Goal: Task Accomplishment & Management: Complete application form

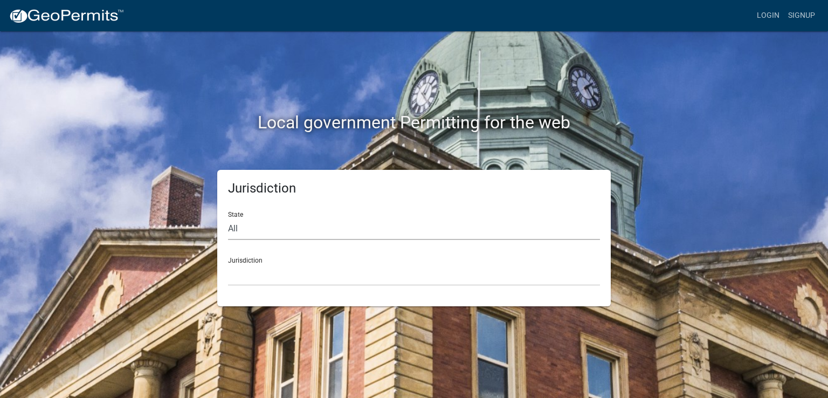
click at [308, 218] on select "All Colorado Georgia Indiana Iowa Kansas Minnesota Ohio South Carolina Wisconsin" at bounding box center [414, 229] width 372 height 22
select select "Minnesota"
click at [228, 218] on select "All Colorado Georgia Indiana Iowa Kansas Minnesota Ohio South Carolina Wisconsin" at bounding box center [414, 229] width 372 height 22
click at [256, 279] on select "Becker County, Minnesota Benton County, Minnesota Carlton County, Minnesota Cit…" at bounding box center [414, 275] width 372 height 22
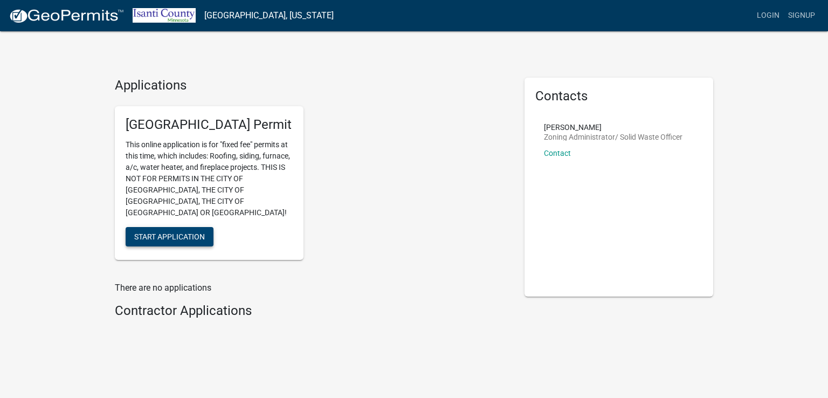
click at [185, 232] on span "Start Application" at bounding box center [169, 236] width 71 height 9
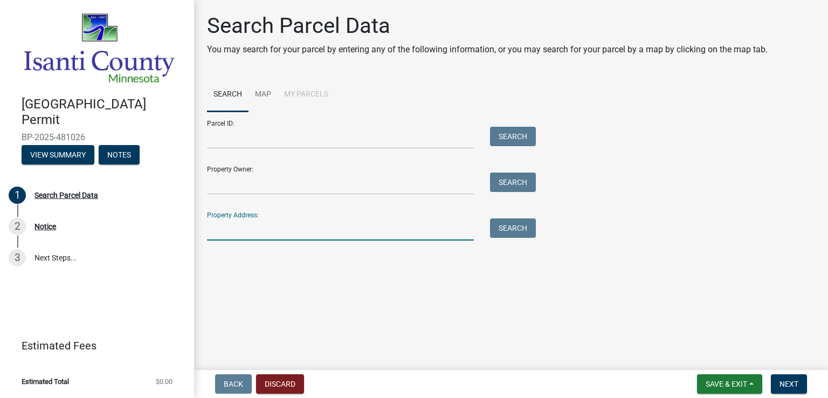
click at [236, 230] on input "Property Address:" at bounding box center [340, 229] width 267 height 22
type input "2788 349th"
click at [502, 230] on button "Search" at bounding box center [513, 227] width 46 height 19
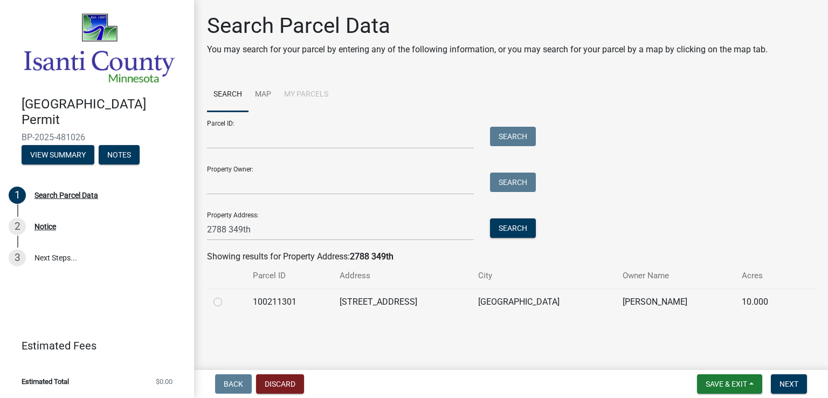
click at [212, 302] on td at bounding box center [226, 301] width 39 height 26
click at [226, 295] on label at bounding box center [226, 295] width 0 height 0
click at [226, 302] on input "radio" at bounding box center [229, 298] width 7 height 7
radio input "true"
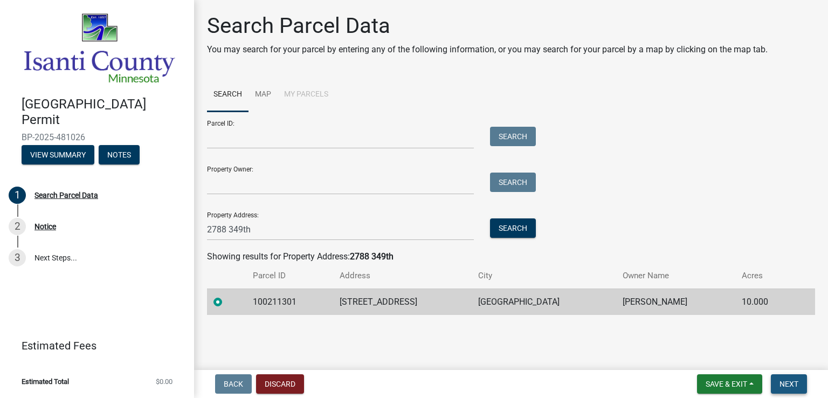
click at [791, 384] on span "Next" at bounding box center [788, 383] width 19 height 9
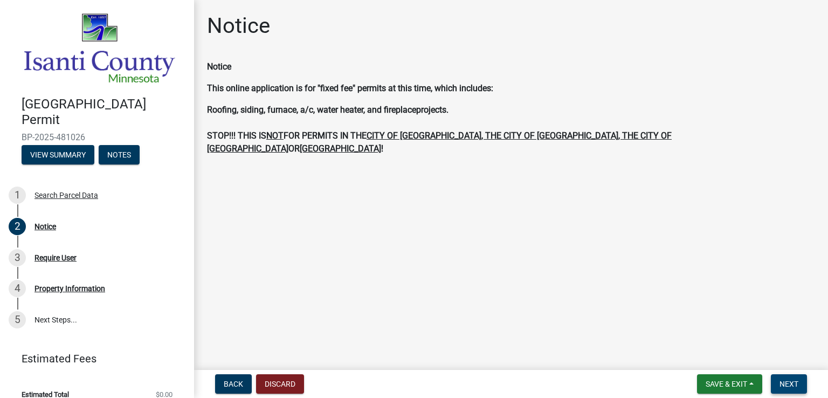
click at [782, 384] on span "Next" at bounding box center [788, 383] width 19 height 9
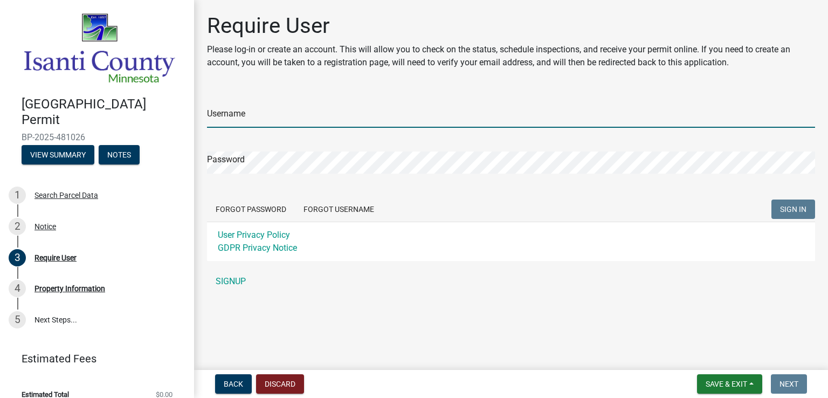
type input "BornCarpentry"
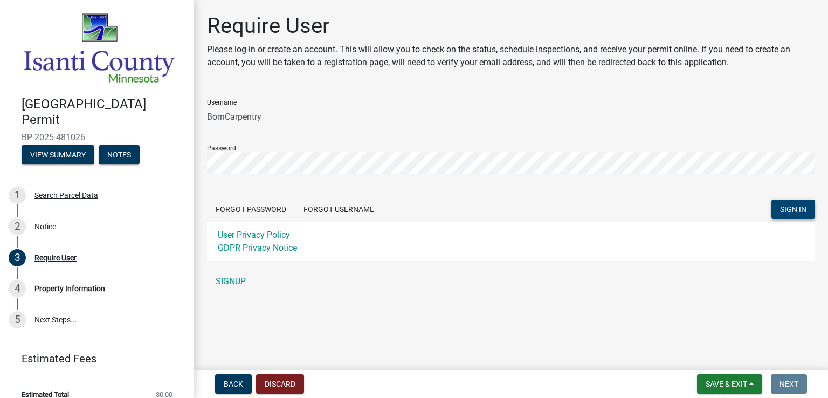
click at [787, 212] on span "SIGN IN" at bounding box center [793, 209] width 26 height 9
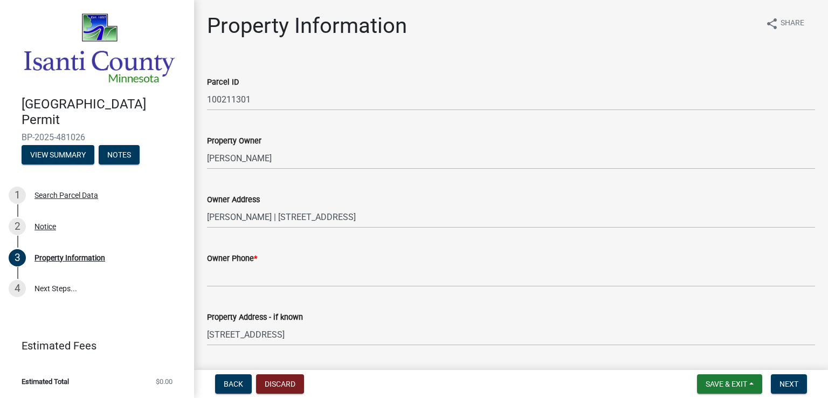
drag, startPoint x: 248, startPoint y: 289, endPoint x: 253, endPoint y: 286, distance: 5.5
click at [250, 288] on wm-data-entity-input "Owner Phone *" at bounding box center [511, 266] width 608 height 59
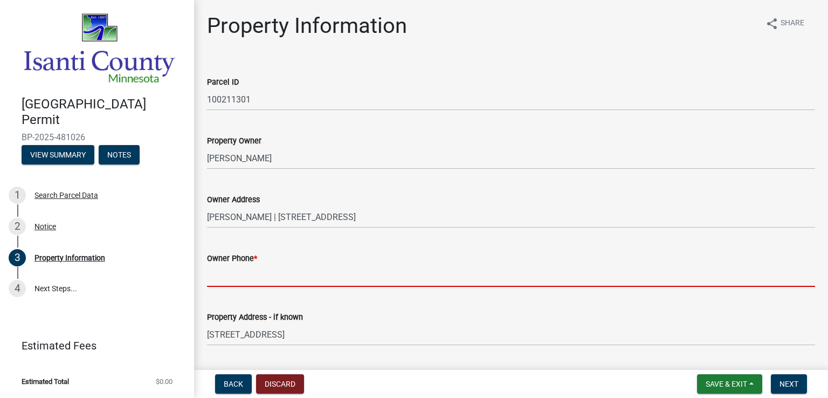
click at [254, 283] on input "Owner Phone *" at bounding box center [511, 276] width 608 height 22
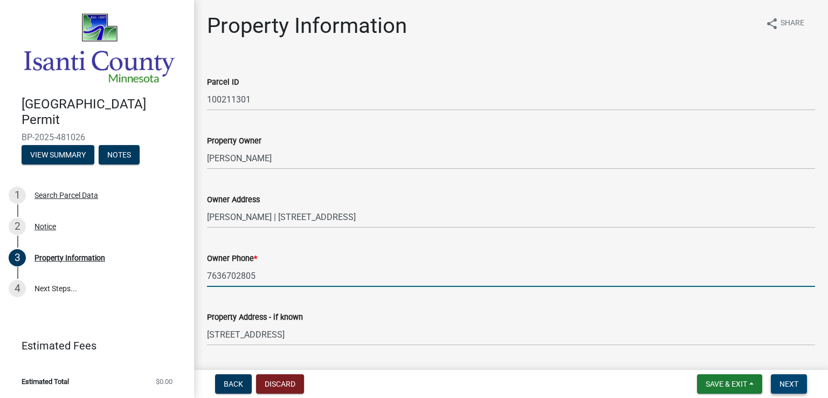
type input "7636702805"
click at [800, 389] on button "Next" at bounding box center [789, 383] width 36 height 19
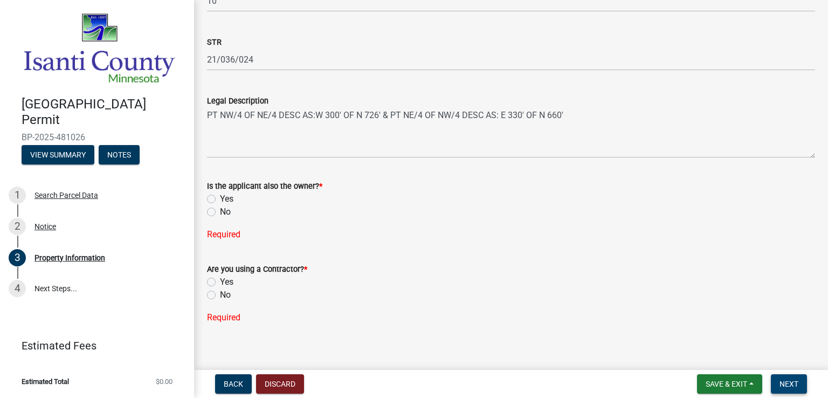
scroll to position [401, 0]
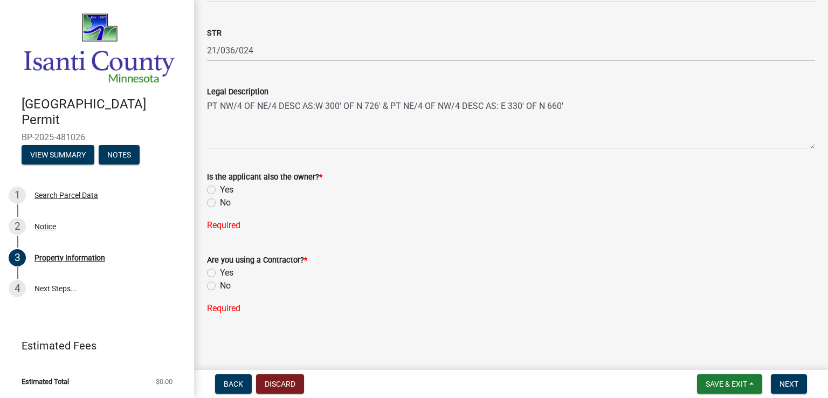
click at [220, 202] on label "No" at bounding box center [225, 202] width 11 height 13
click at [220, 202] on input "No" at bounding box center [223, 199] width 7 height 7
radio input "true"
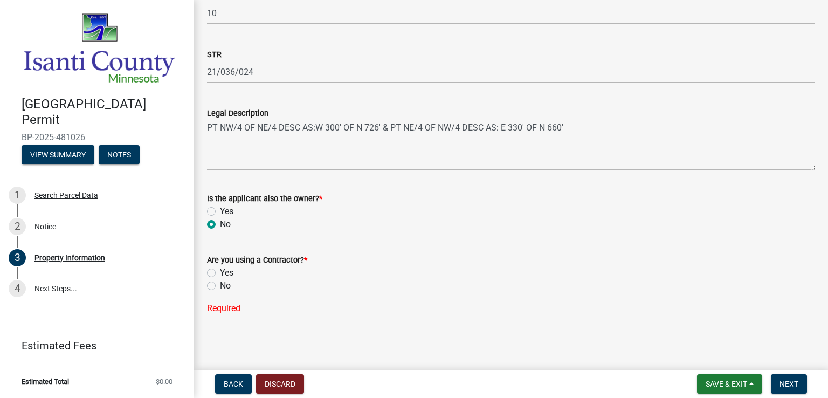
scroll to position [380, 0]
click at [220, 271] on label "Yes" at bounding box center [226, 272] width 13 height 13
click at [220, 271] on input "Yes" at bounding box center [223, 269] width 7 height 7
radio input "true"
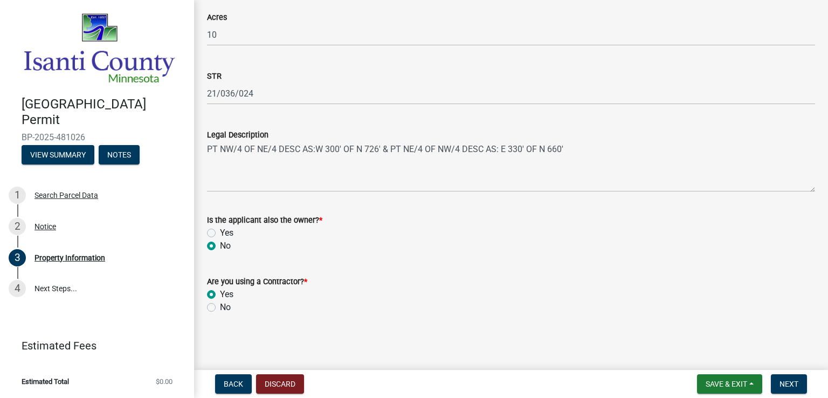
scroll to position [358, 0]
click at [785, 379] on span "Next" at bounding box center [788, 383] width 19 height 9
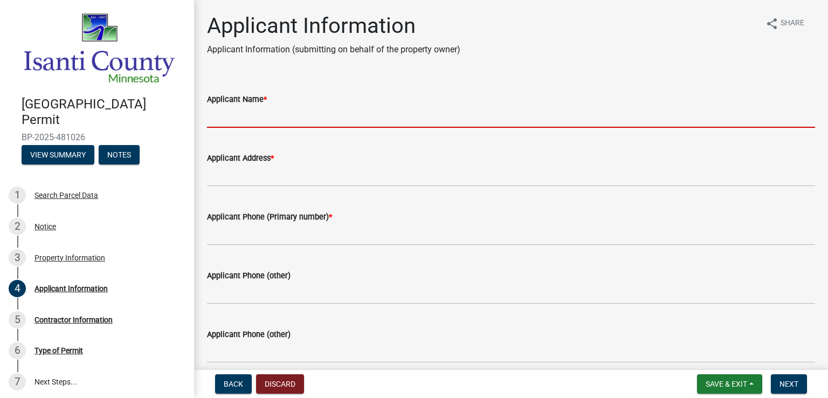
click at [251, 117] on input "Applicant Name *" at bounding box center [511, 117] width 608 height 22
type input "jesse born"
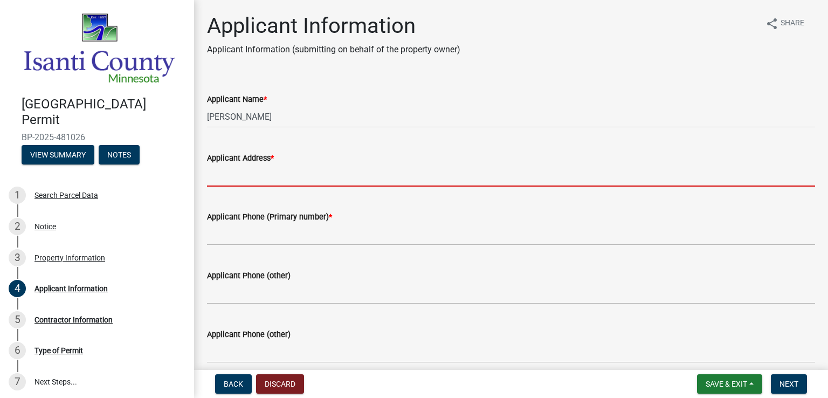
click at [260, 177] on input "Applicant Address *" at bounding box center [511, 175] width 608 height 22
type input "135 177th Ave NWAndover, MN 55304"
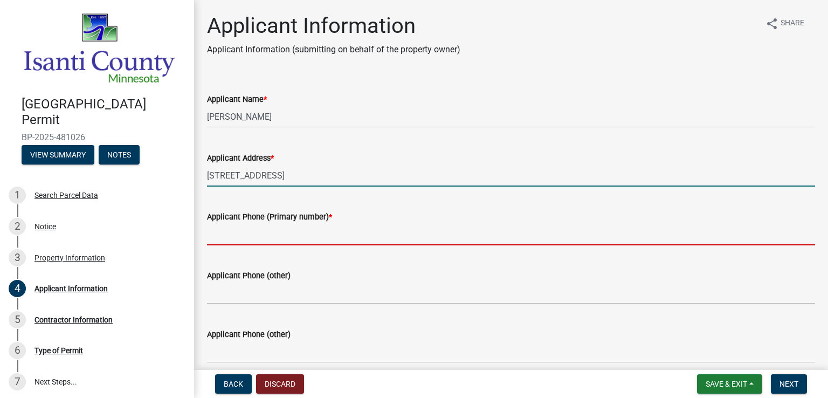
type input "6127478003"
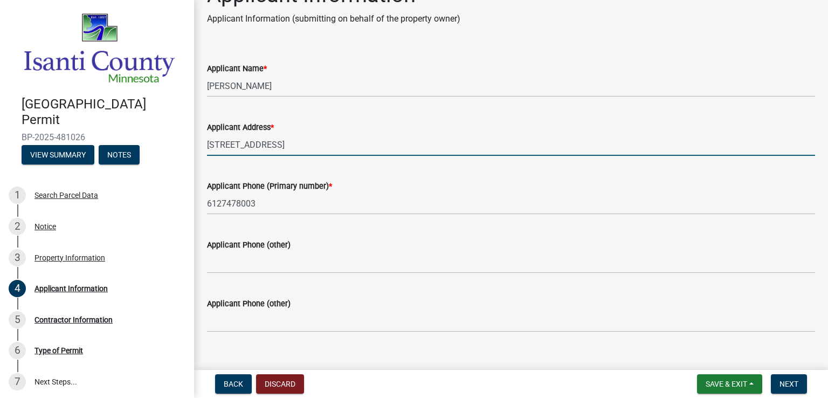
scroll to position [48, 0]
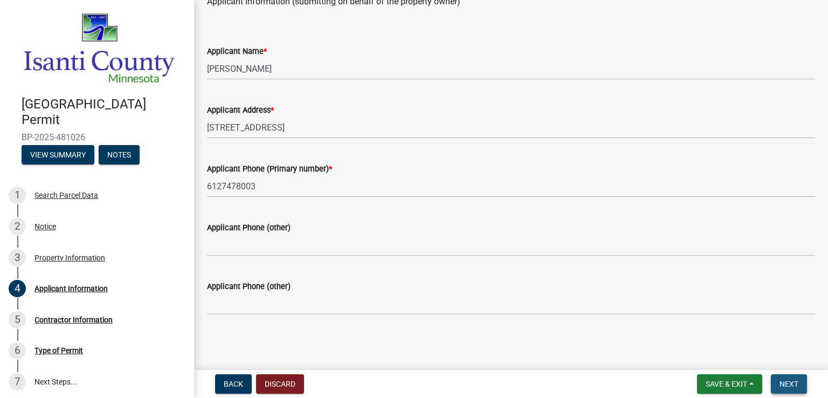
click at [798, 384] on button "Next" at bounding box center [789, 383] width 36 height 19
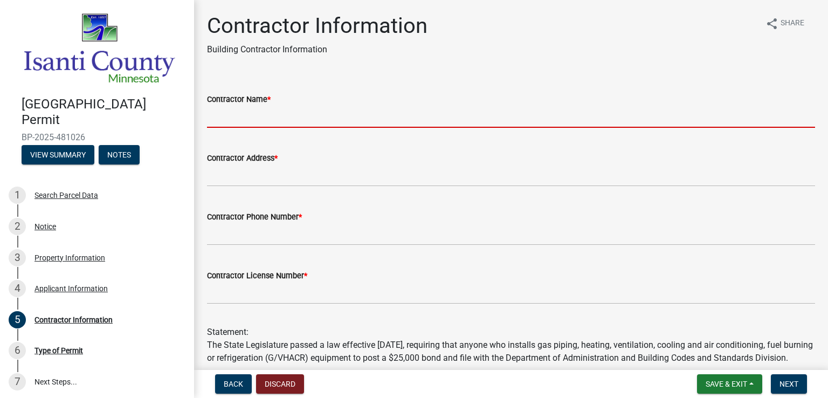
click at [272, 114] on input "Contractor Name *" at bounding box center [511, 117] width 608 height 22
type input "Born Carpentry LLC"
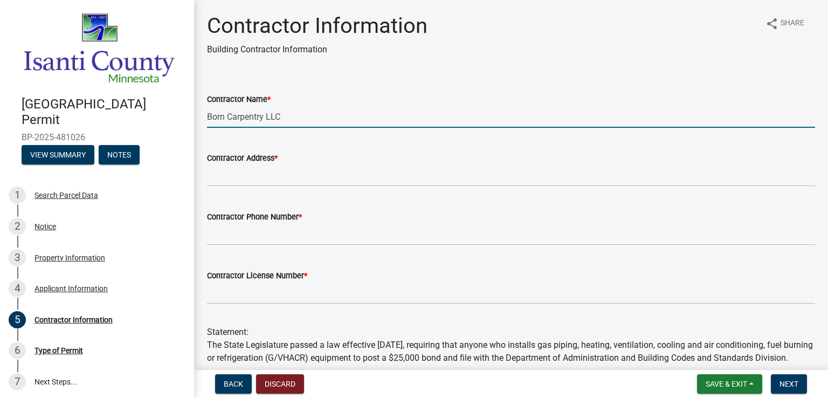
type input "135 177th Ave NW"
type input "6127478003"
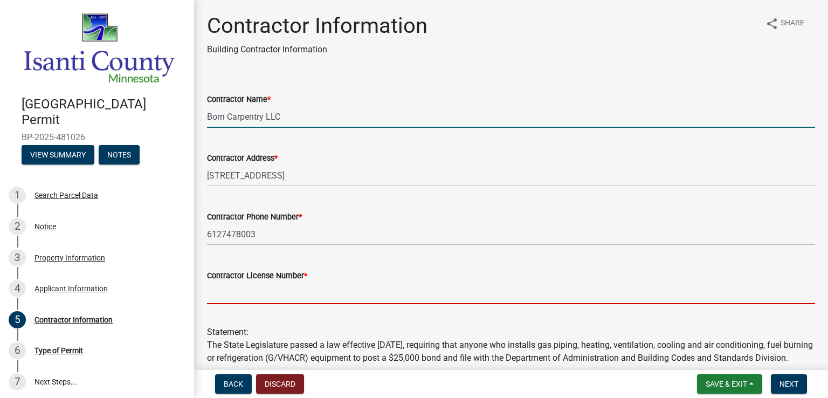
click at [276, 289] on input "Contractor License Number *" at bounding box center [511, 293] width 608 height 22
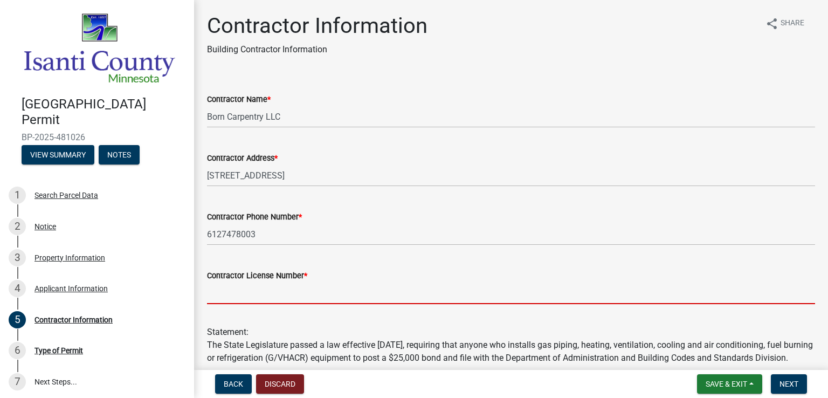
type input "BC705086"
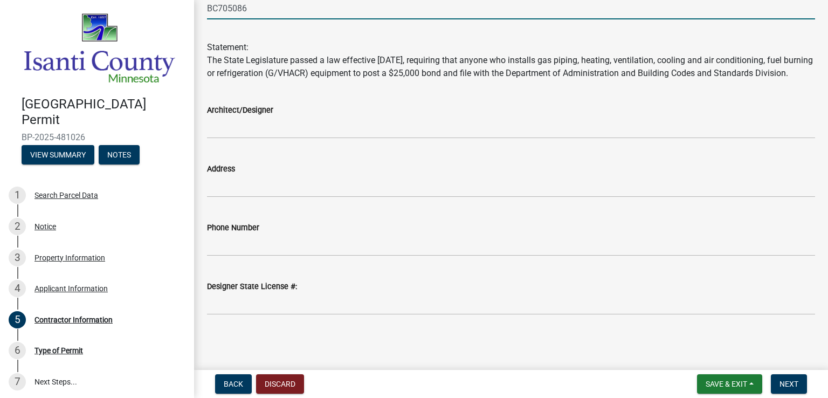
scroll to position [297, 0]
click at [779, 378] on button "Next" at bounding box center [789, 383] width 36 height 19
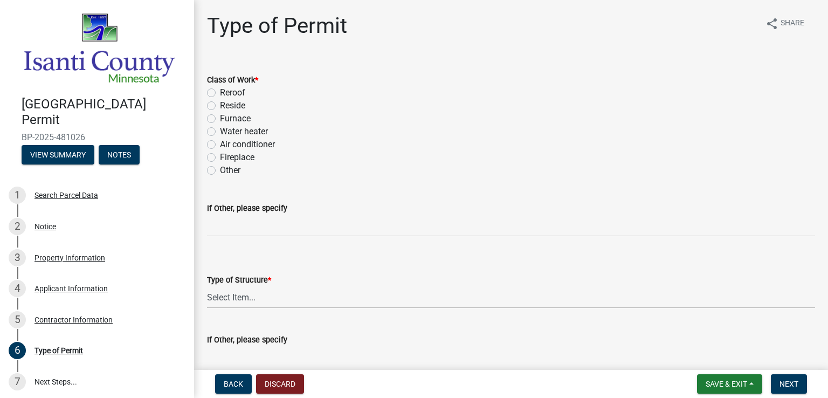
drag, startPoint x: 213, startPoint y: 89, endPoint x: 211, endPoint y: 109, distance: 20.6
click at [220, 89] on label "Reroof" at bounding box center [232, 92] width 25 height 13
click at [220, 89] on input "Reroof" at bounding box center [223, 89] width 7 height 7
radio input "true"
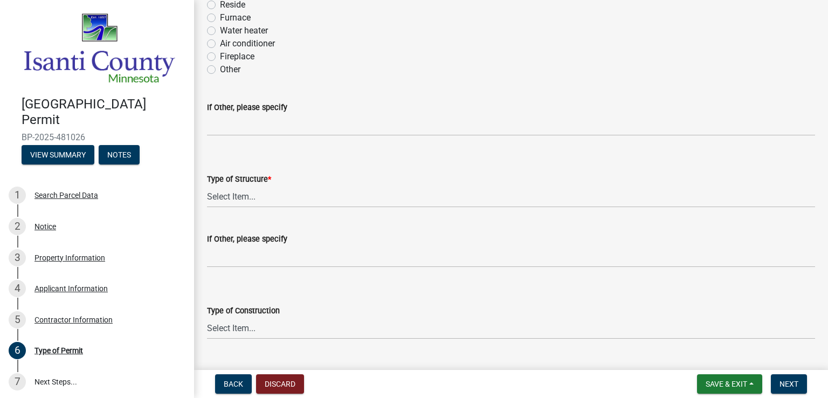
scroll to position [108, 0]
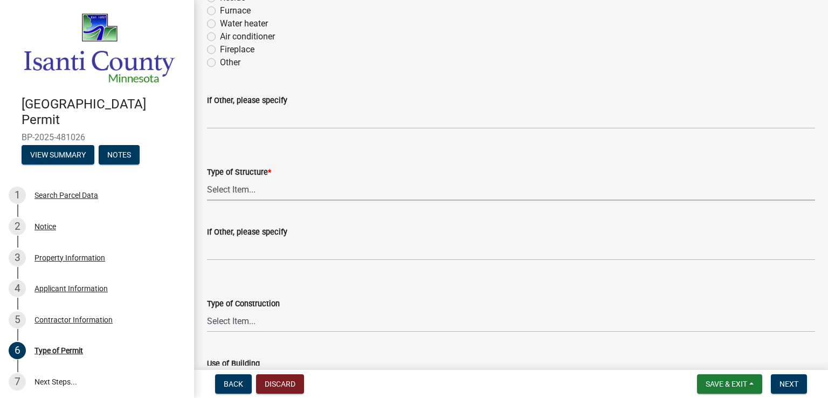
click at [243, 187] on select "Select Item... Accessory Commercial Single Family Agricultural Other N/A" at bounding box center [511, 189] width 608 height 22
click at [207, 178] on select "Select Item... Accessory Commercial Single Family Agricultural Other N/A" at bounding box center [511, 189] width 608 height 22
select select "eb4da8a3-282e-4d3e-a231-485219132635"
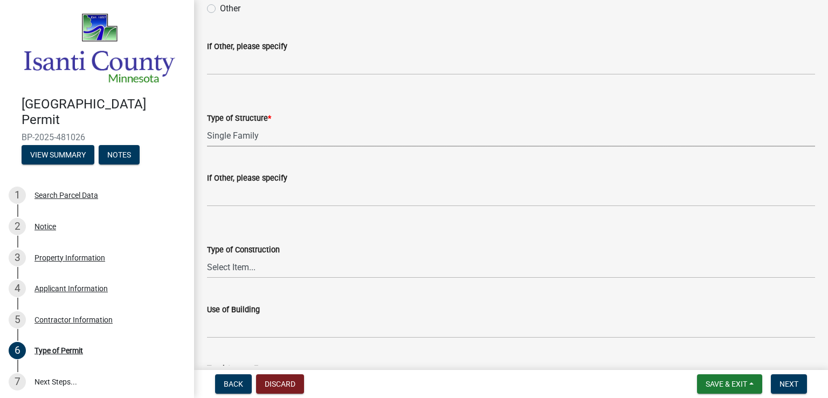
scroll to position [377, 0]
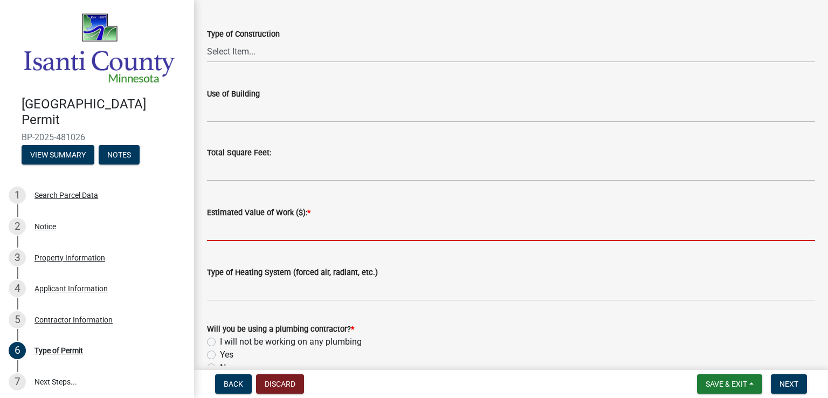
click at [245, 231] on input "text" at bounding box center [511, 230] width 608 height 22
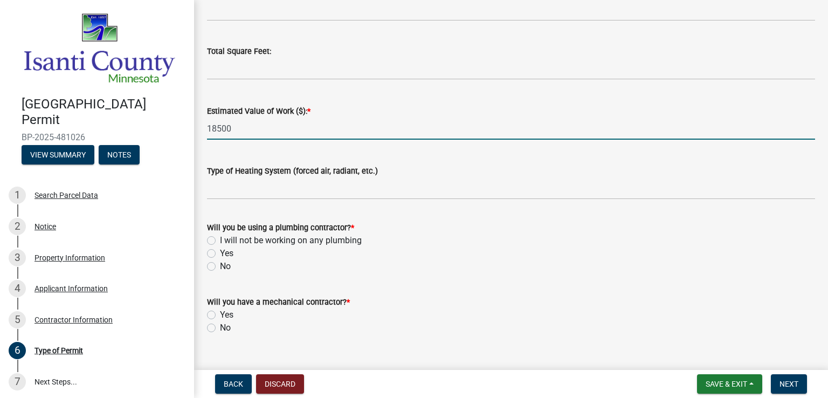
scroll to position [499, 0]
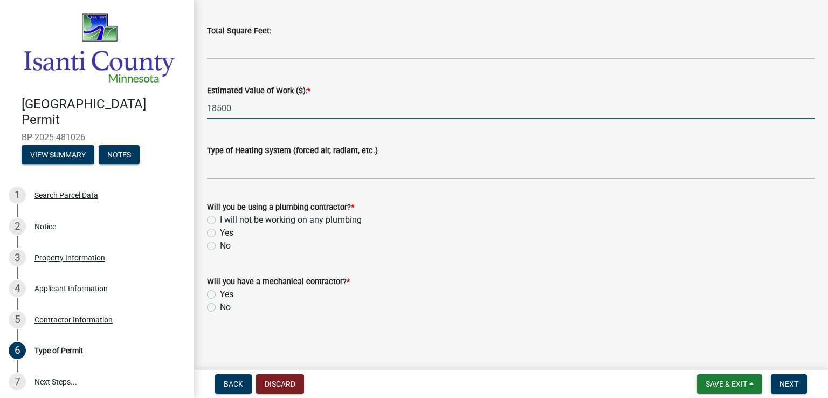
type input "18500"
click at [220, 218] on label "I will not be working on any plumbing" at bounding box center [291, 219] width 142 height 13
click at [220, 218] on input "I will not be working on any plumbing" at bounding box center [223, 216] width 7 height 7
radio input "true"
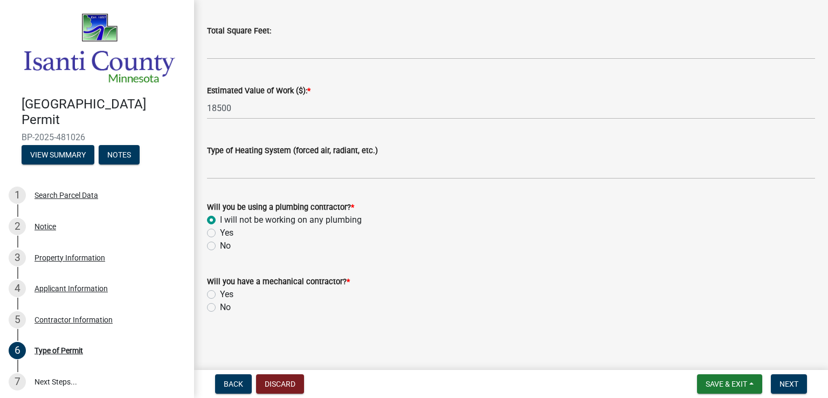
click at [220, 302] on label "No" at bounding box center [225, 307] width 11 height 13
click at [220, 302] on input "No" at bounding box center [223, 304] width 7 height 7
radio input "true"
click at [799, 383] on button "Next" at bounding box center [789, 383] width 36 height 19
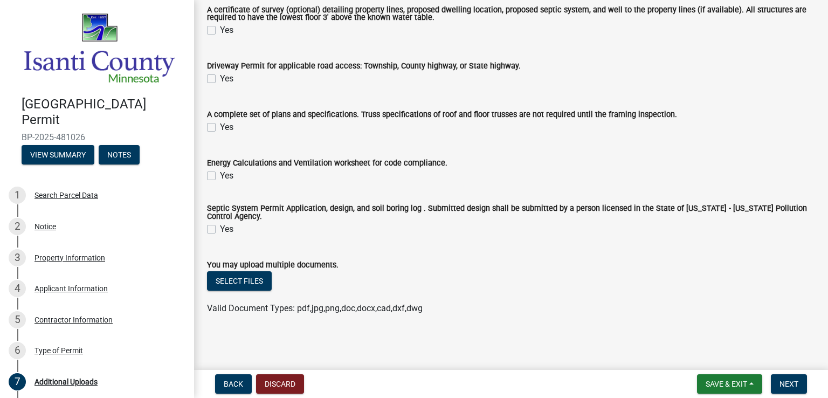
scroll to position [116, 0]
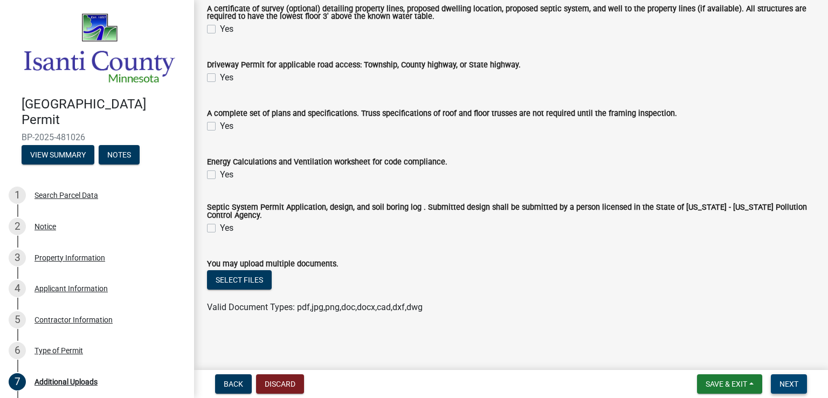
click at [793, 385] on span "Next" at bounding box center [788, 383] width 19 height 9
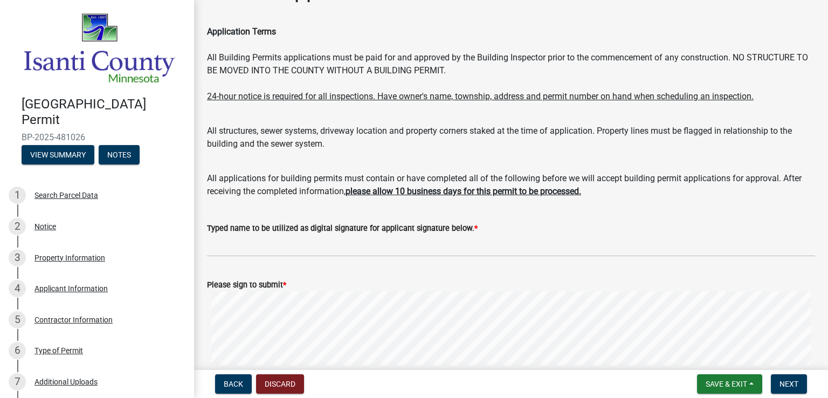
scroll to position [54, 0]
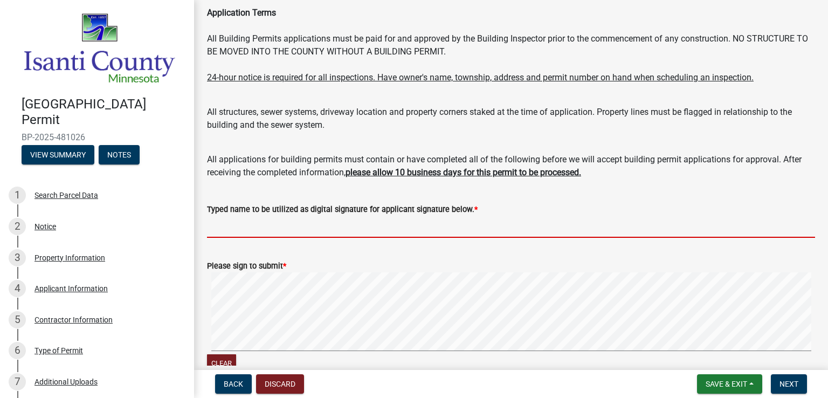
click at [317, 224] on input "Typed name to be utilized as digital signature for applicant signature below. *" at bounding box center [511, 227] width 608 height 22
type input "jesse born"
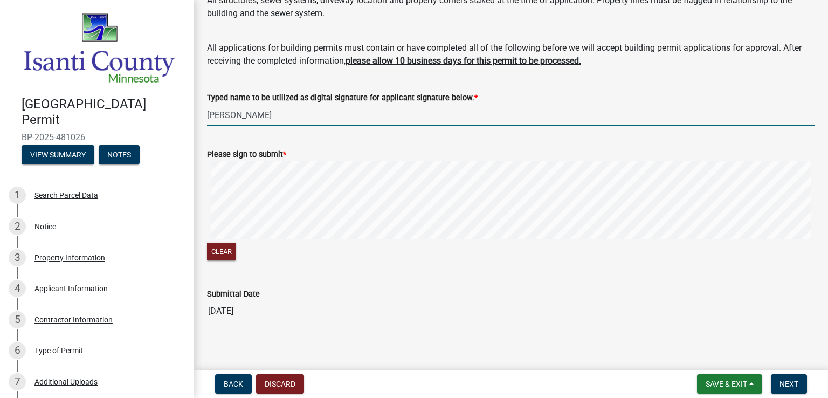
scroll to position [172, 0]
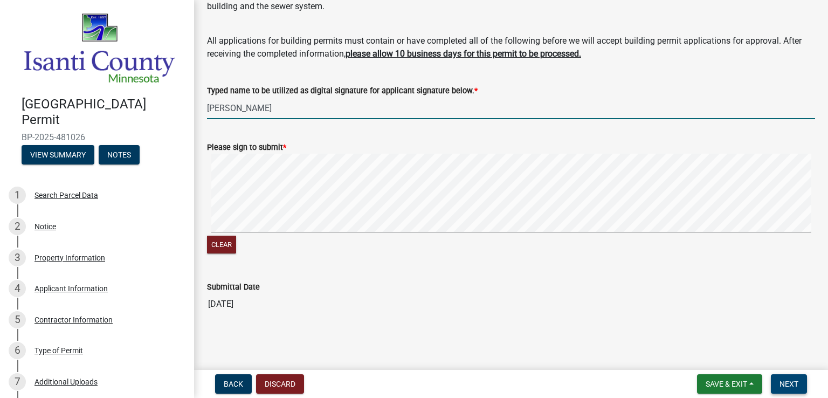
click at [782, 379] on span "Next" at bounding box center [788, 383] width 19 height 9
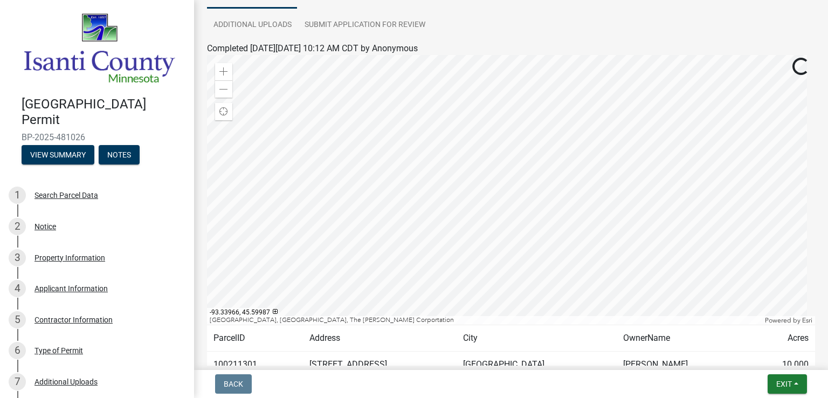
scroll to position [183, 0]
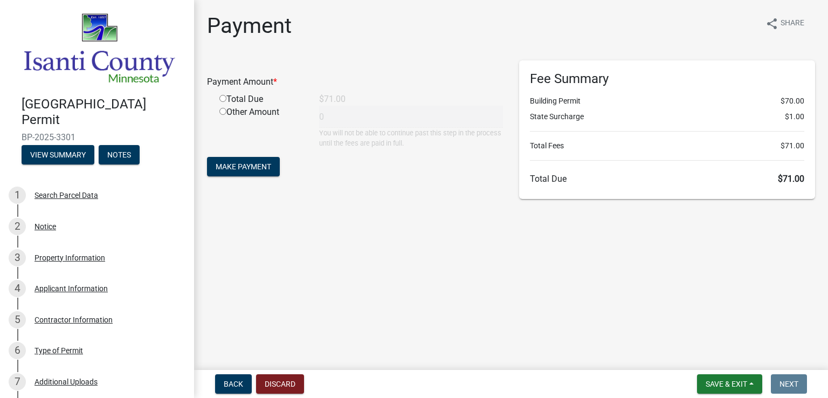
click at [222, 101] on input "radio" at bounding box center [222, 98] width 7 height 7
radio input "true"
type input "71"
click at [235, 164] on span "Make Payment" at bounding box center [244, 166] width 56 height 9
